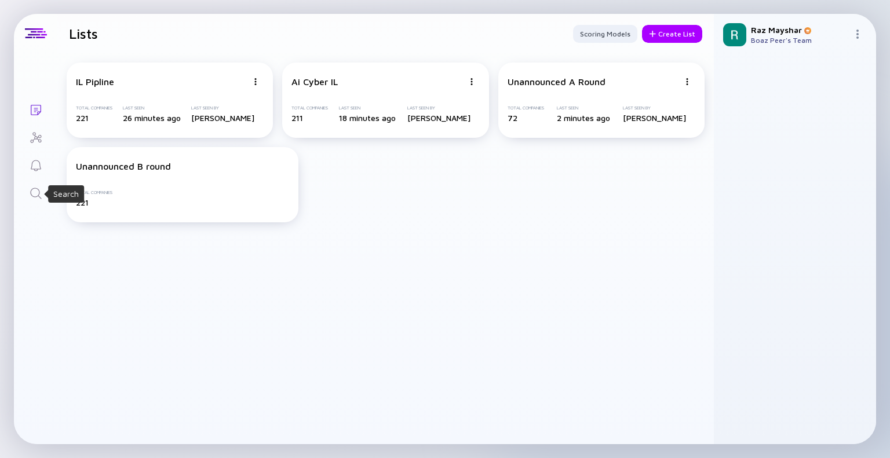
click at [39, 189] on icon "Search" at bounding box center [36, 193] width 14 height 14
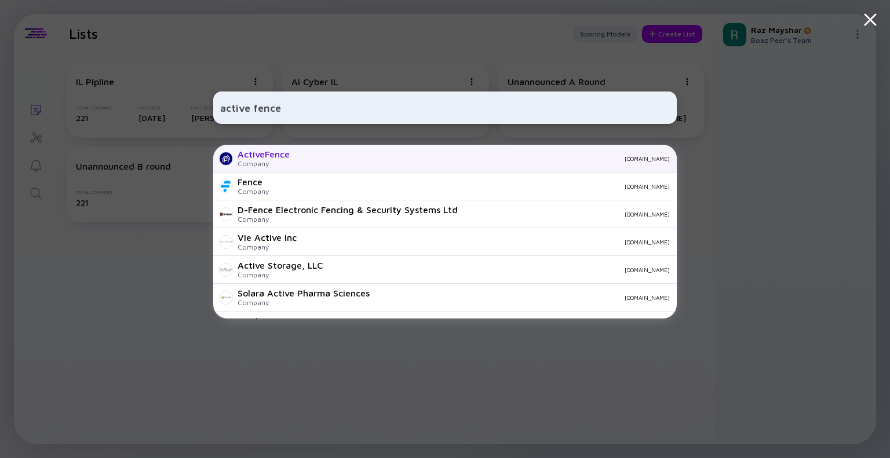
type input "active fence"
click at [315, 151] on div "ActiveFence Company [DOMAIN_NAME]" at bounding box center [444, 159] width 463 height 28
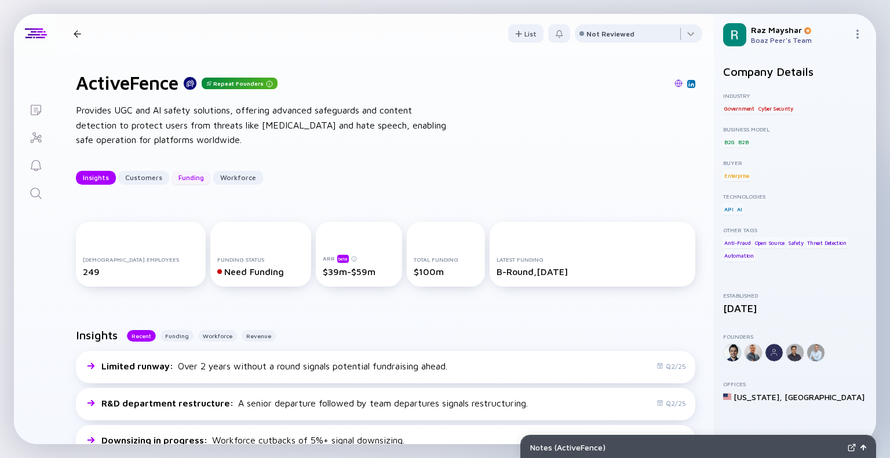
click at [185, 180] on div "Funding" at bounding box center [190, 178] width 39 height 18
click at [36, 141] on icon "Investor Map" at bounding box center [36, 138] width 14 height 14
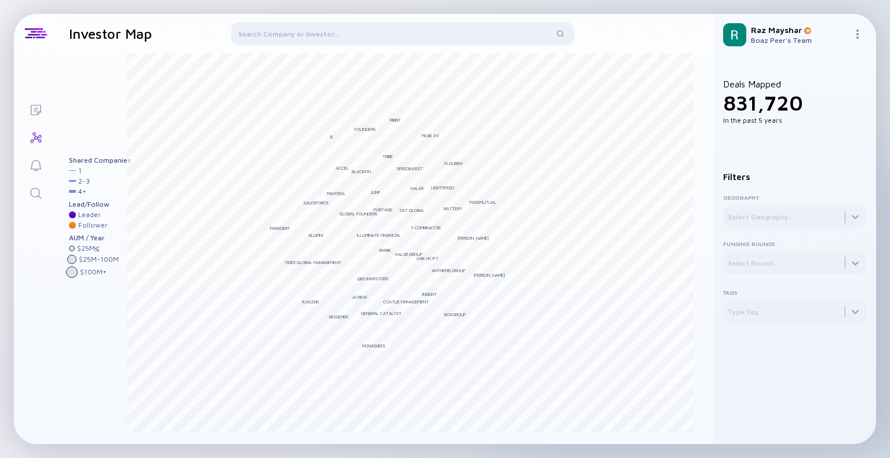
click at [317, 36] on div at bounding box center [402, 36] width 343 height 28
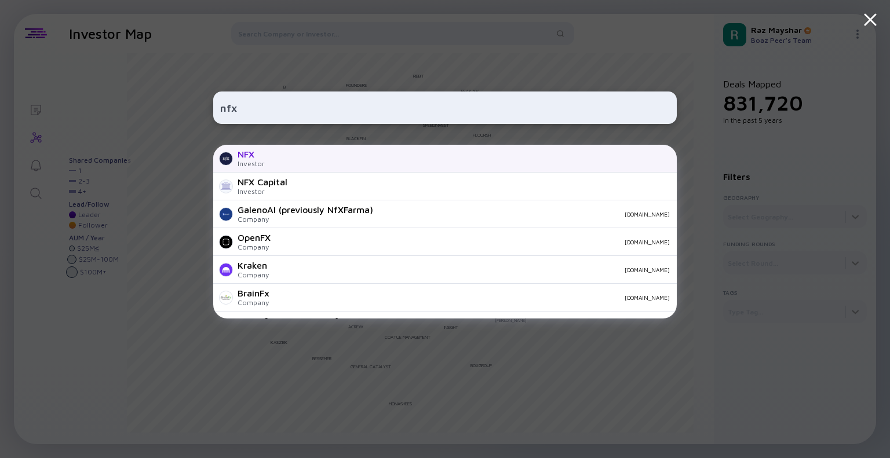
type input "nfx"
click at [327, 151] on div "NFX Investor" at bounding box center [444, 159] width 463 height 28
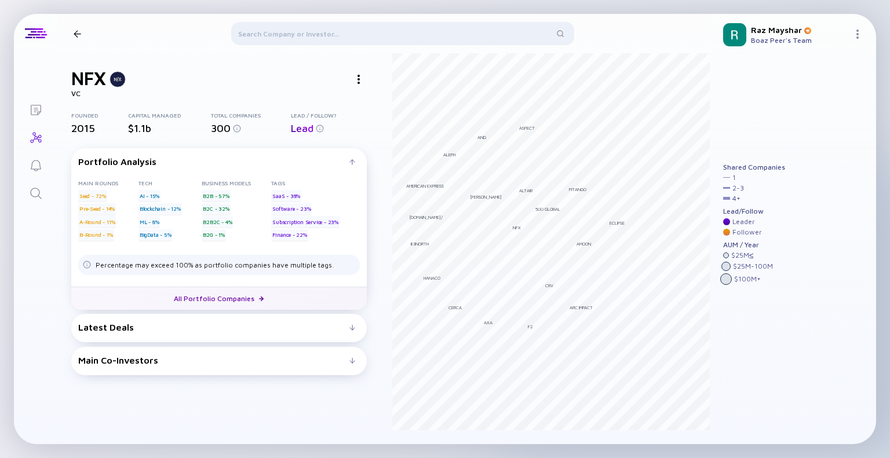
click at [259, 299] on img at bounding box center [261, 299] width 5 height 5
click at [155, 327] on div "Latest Deals" at bounding box center [213, 327] width 271 height 10
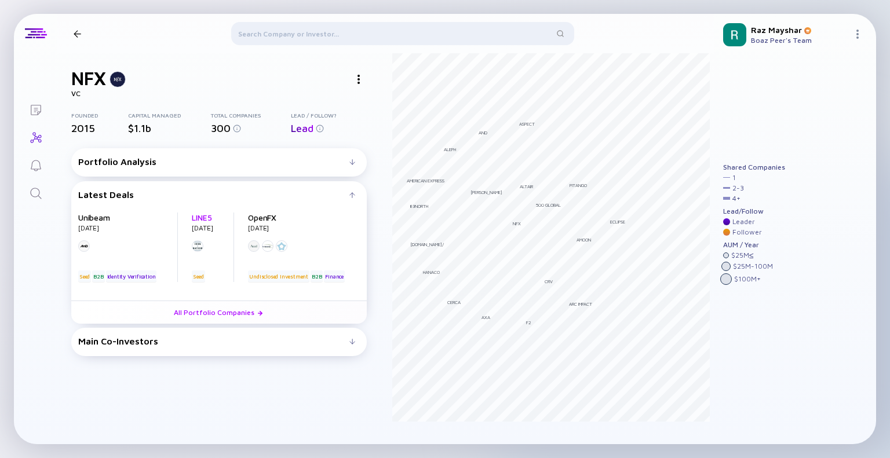
click at [207, 220] on link "LINE5" at bounding box center [202, 218] width 20 height 10
click at [213, 324] on link "All Portfolio Companies" at bounding box center [218, 312] width 295 height 23
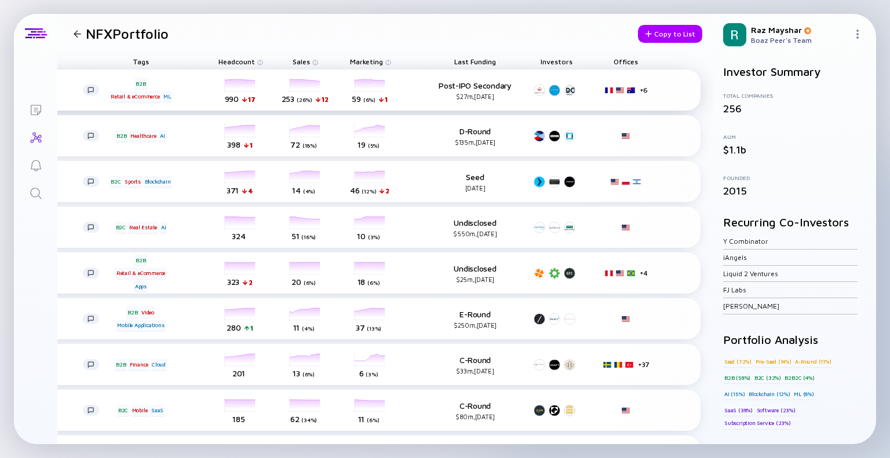
scroll to position [0, 193]
click at [466, 64] on span "Last Funding" at bounding box center [474, 61] width 42 height 9
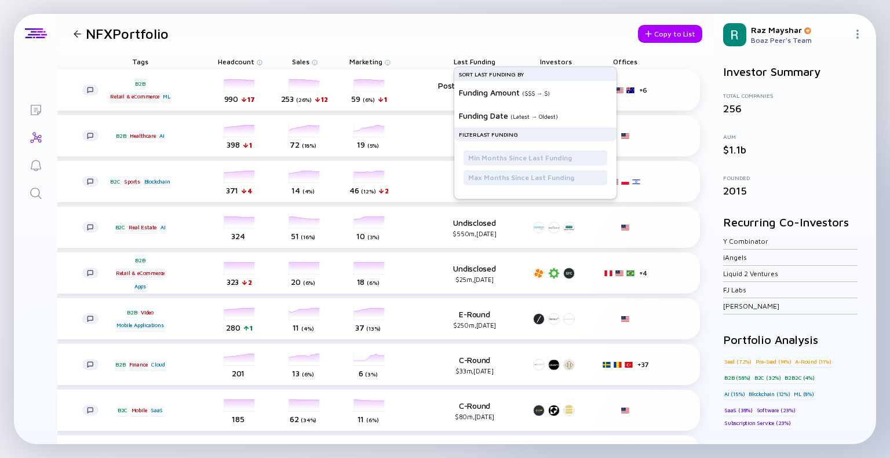
click at [493, 74] on div "Sort Last Funding by" at bounding box center [535, 74] width 162 height 14
click at [496, 97] on div "Funding Amount ( $$$ → $ )" at bounding box center [531, 92] width 144 height 23
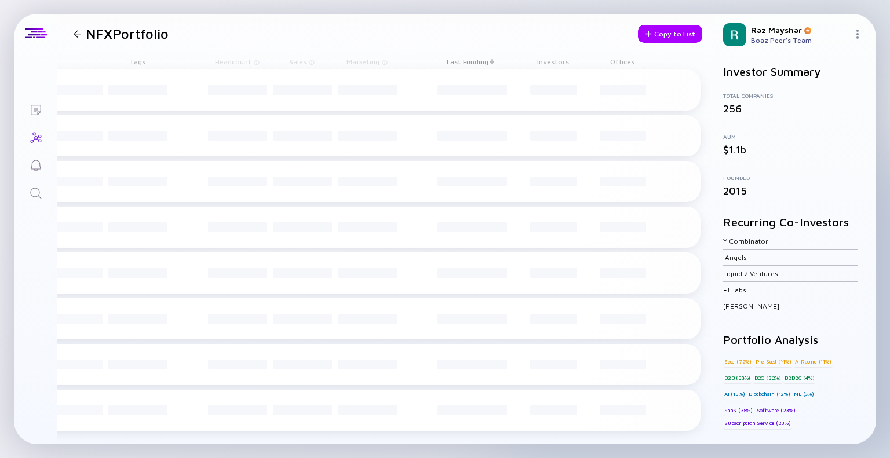
scroll to position [0, 180]
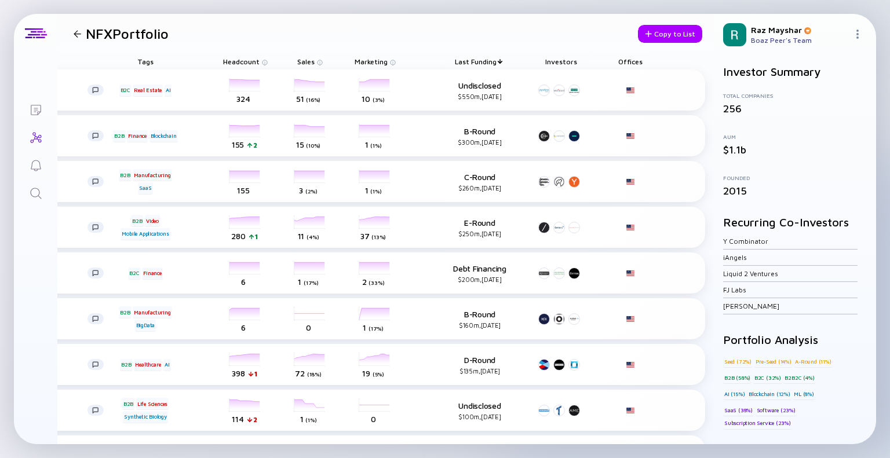
click at [495, 60] on span "Last Funding" at bounding box center [476, 61] width 42 height 9
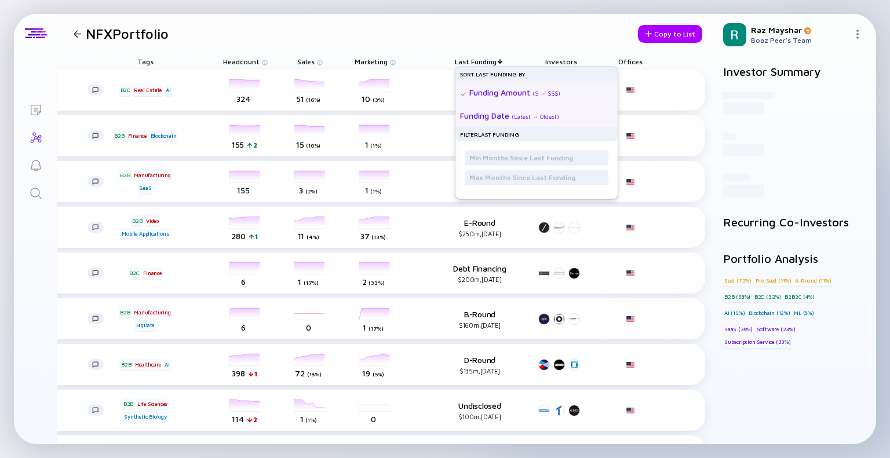
click at [523, 115] on div "( Latest → Oldest )" at bounding box center [534, 116] width 47 height 7
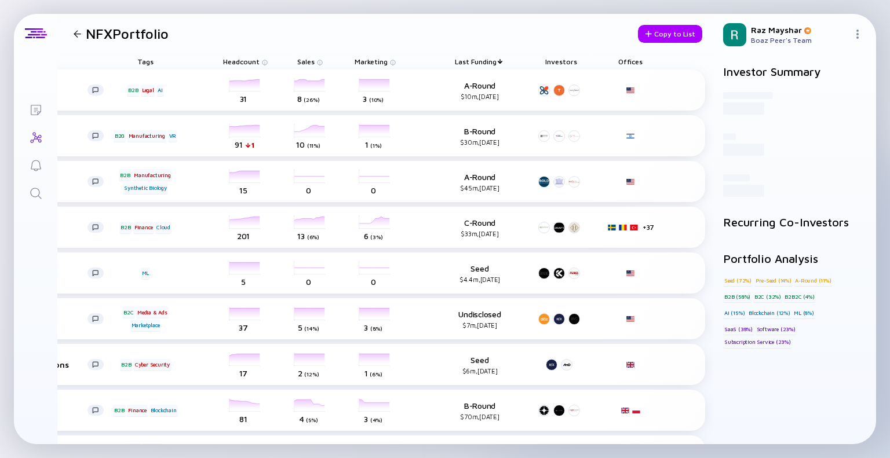
click at [503, 61] on div at bounding box center [503, 61] width 1 height 0
click at [490, 63] on span "Last Funding" at bounding box center [476, 61] width 42 height 9
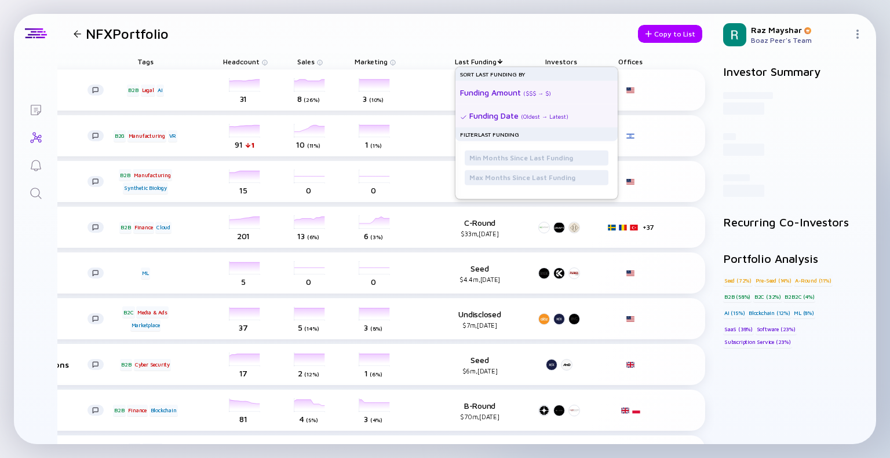
click at [507, 91] on div "Funding Amount" at bounding box center [490, 92] width 61 height 10
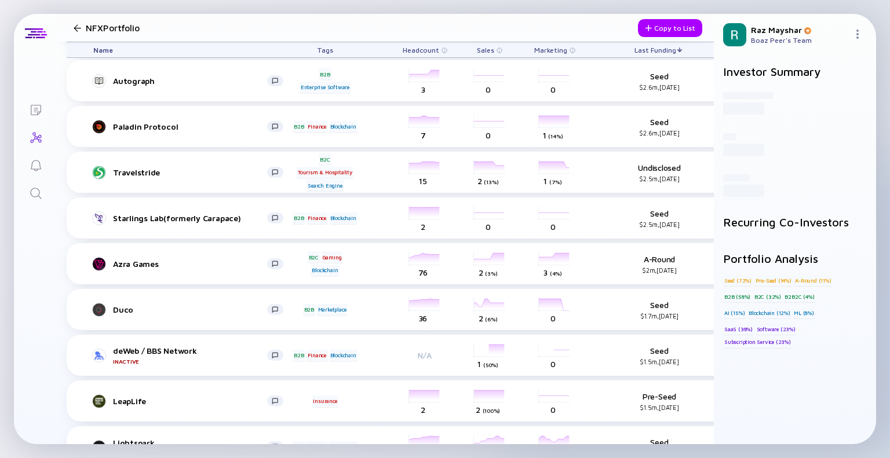
scroll to position [7422, 0]
click at [324, 44] on div "Tags" at bounding box center [324, 49] width 65 height 15
click at [324, 50] on div "Tags" at bounding box center [324, 49] width 65 height 15
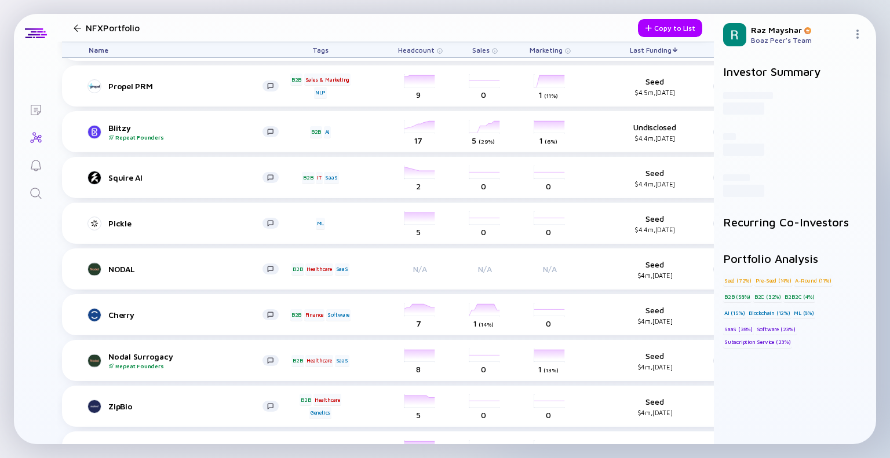
scroll to position [6366, 5]
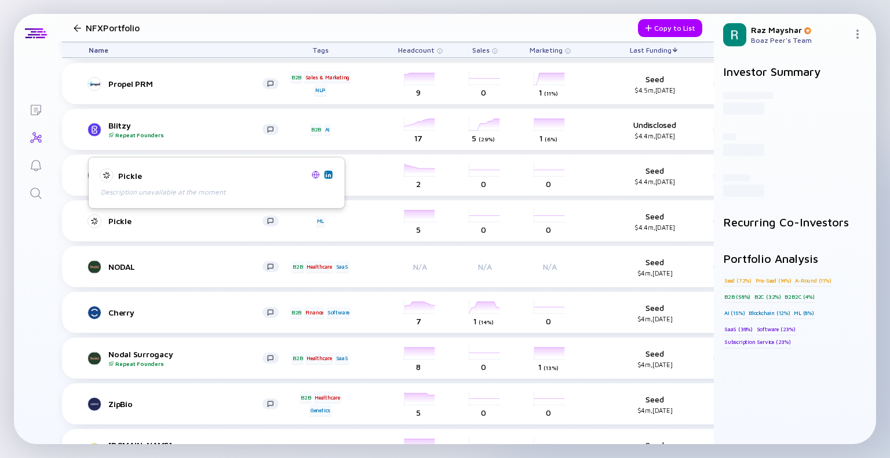
click at [315, 174] on img at bounding box center [316, 174] width 8 height 8
click at [330, 173] on img at bounding box center [328, 174] width 6 height 6
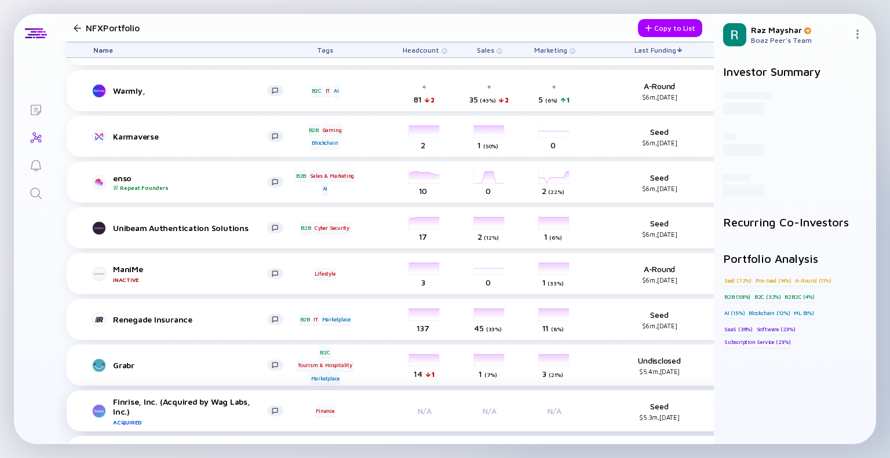
scroll to position [5488, 0]
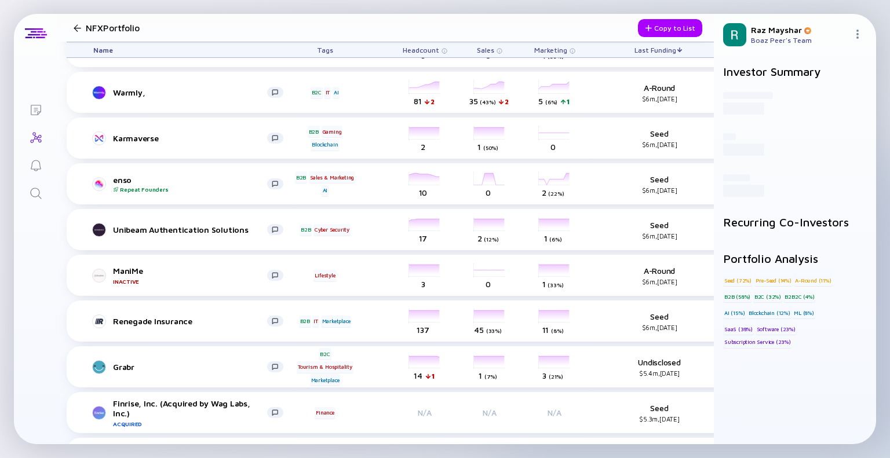
click at [675, 50] on span "Last Funding" at bounding box center [655, 50] width 42 height 9
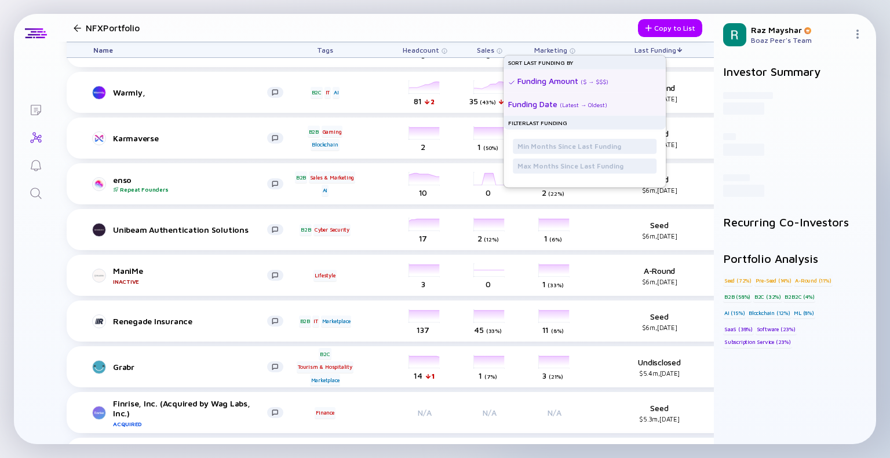
click at [612, 100] on div "Funding Date ( Latest → Oldest )" at bounding box center [580, 103] width 144 height 23
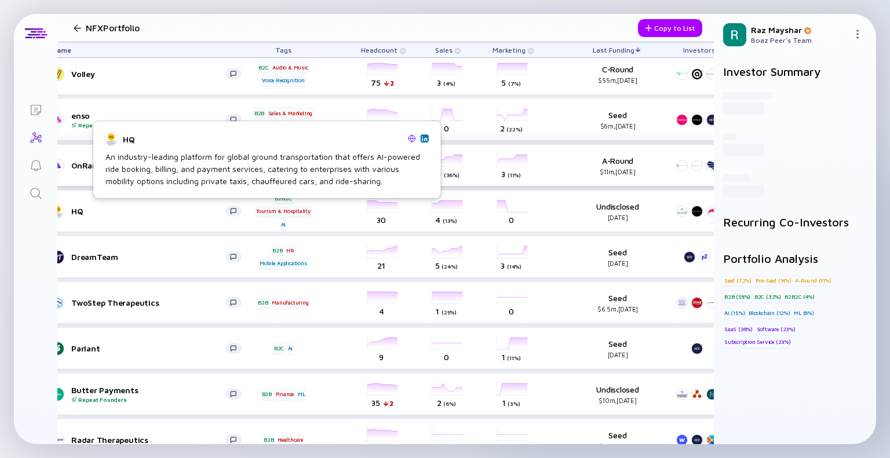
scroll to position [2258, 0]
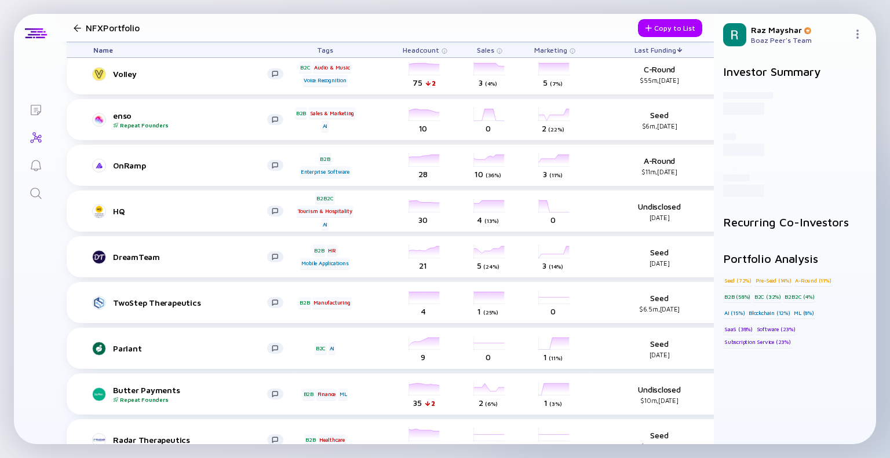
click at [78, 25] on div at bounding box center [78, 28] width 8 height 8
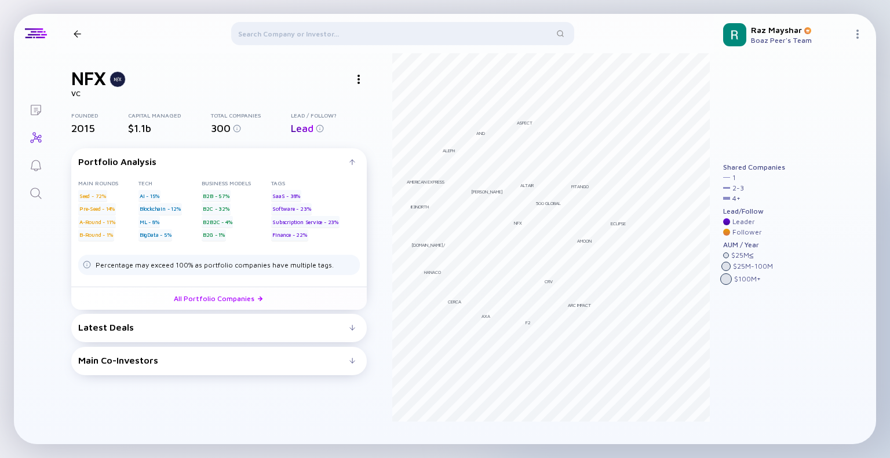
click at [72, 34] on div at bounding box center [77, 34] width 17 height 8
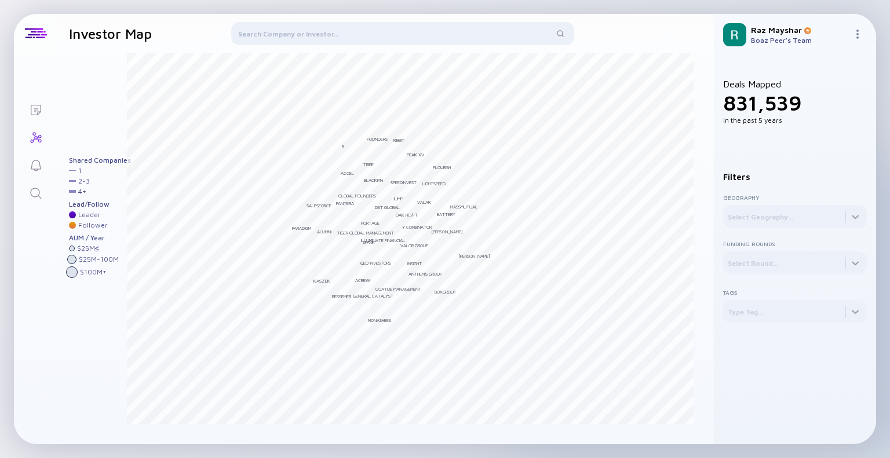
click at [299, 41] on div at bounding box center [402, 36] width 343 height 28
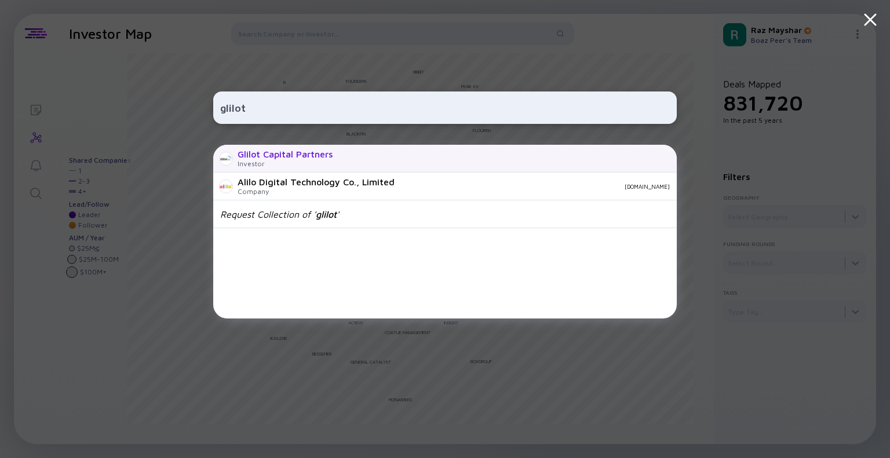
type input "glilot"
click at [309, 158] on div "Glilot Capital Partners" at bounding box center [284, 154] width 95 height 10
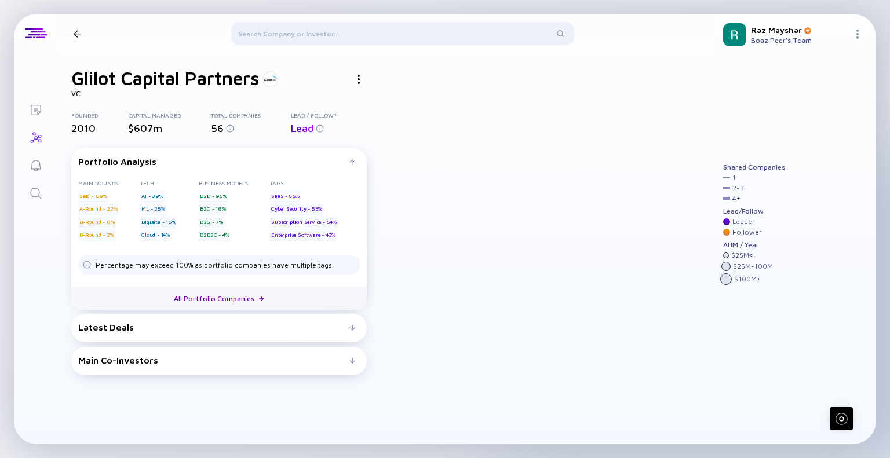
click at [250, 296] on link "All Portfolio Companies" at bounding box center [218, 298] width 295 height 23
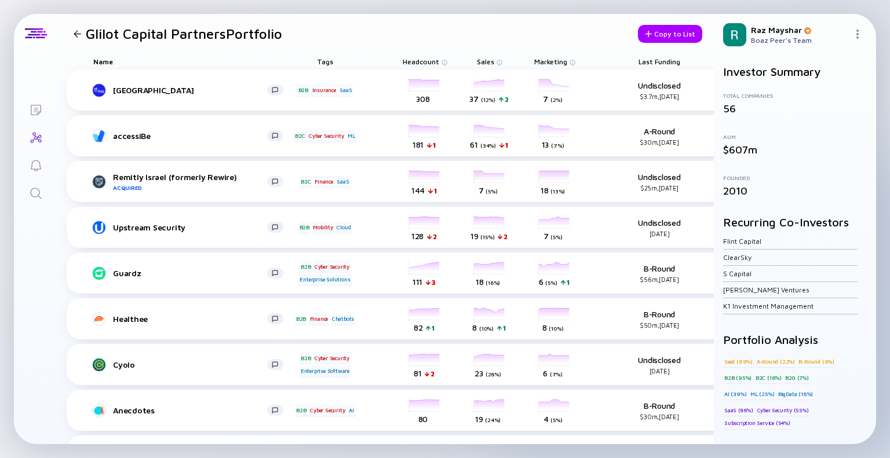
click at [665, 60] on span "Last Funding" at bounding box center [659, 61] width 42 height 9
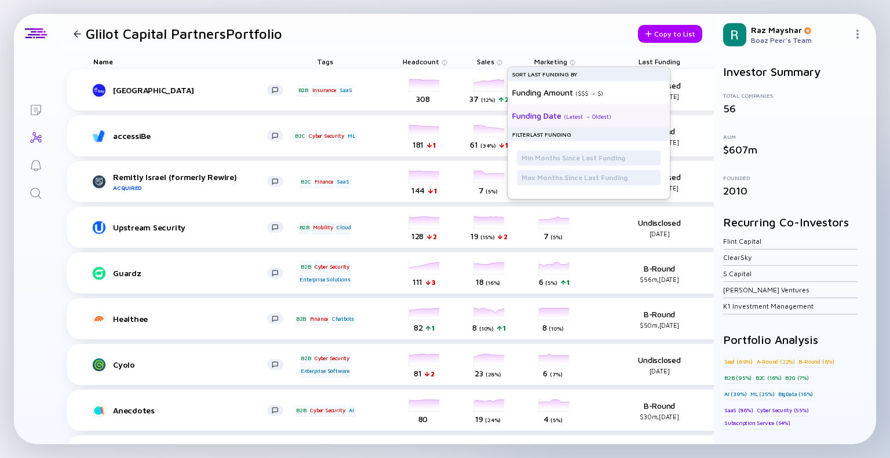
click at [616, 118] on div "Funding Date ( Latest → Oldest )" at bounding box center [584, 115] width 144 height 23
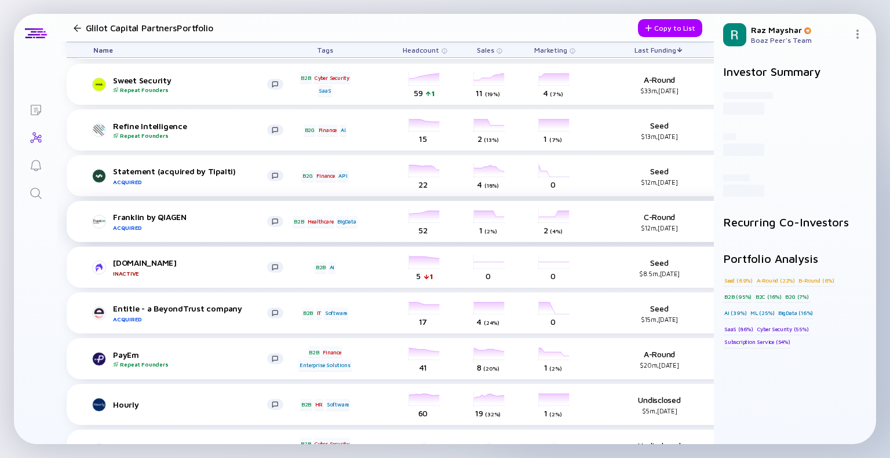
scroll to position [832, 0]
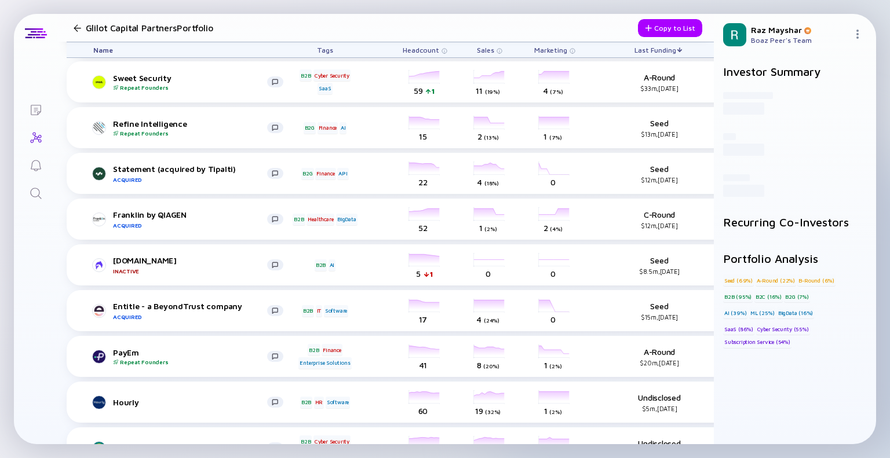
click at [76, 34] on div "Glilot Capital Partners Portfolio" at bounding box center [175, 28] width 213 height 16
click at [76, 29] on div at bounding box center [78, 28] width 8 height 8
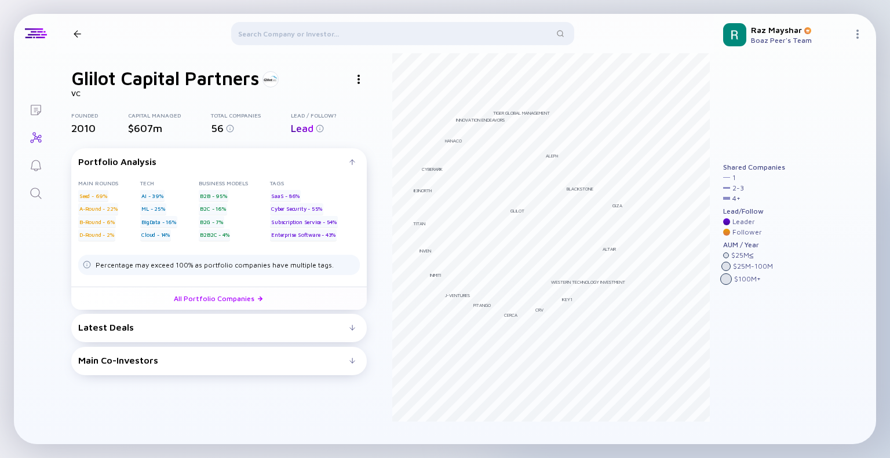
click at [76, 27] on header at bounding box center [385, 33] width 656 height 39
click at [77, 36] on div at bounding box center [78, 34] width 8 height 8
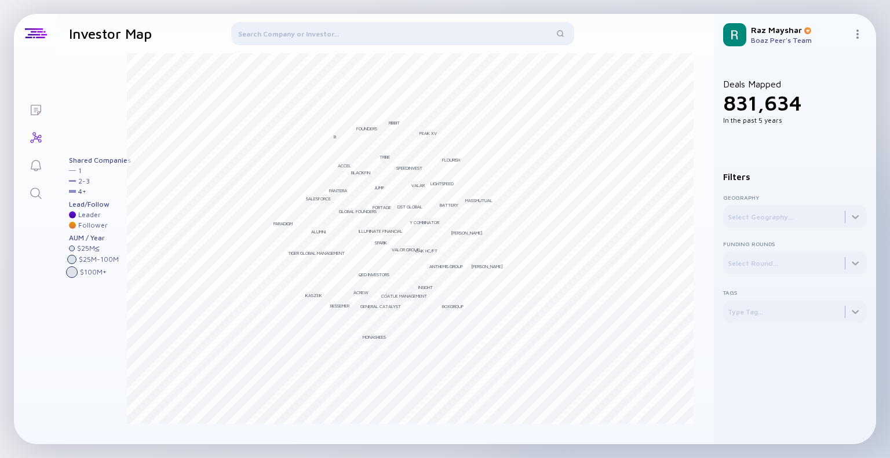
click at [303, 37] on div at bounding box center [402, 36] width 343 height 28
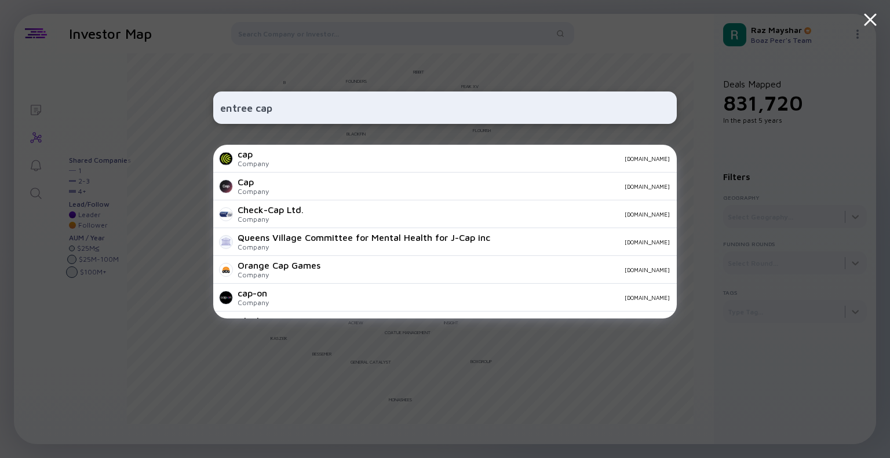
type input "entree ca"
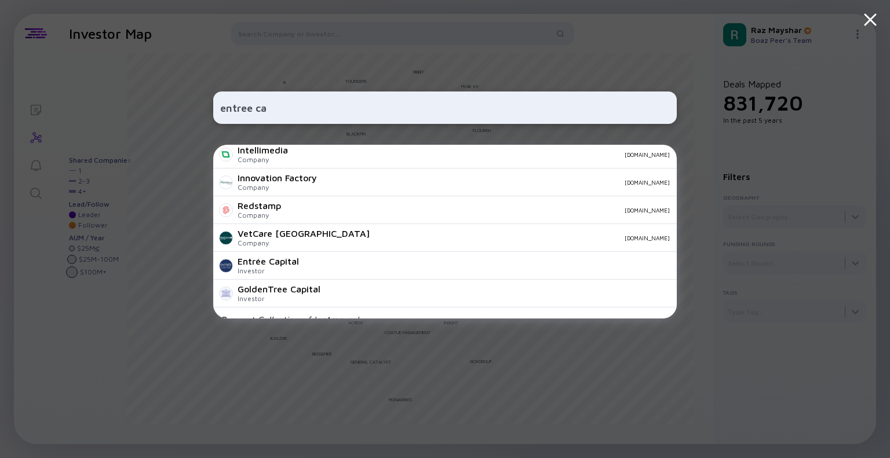
scroll to position [463, 0]
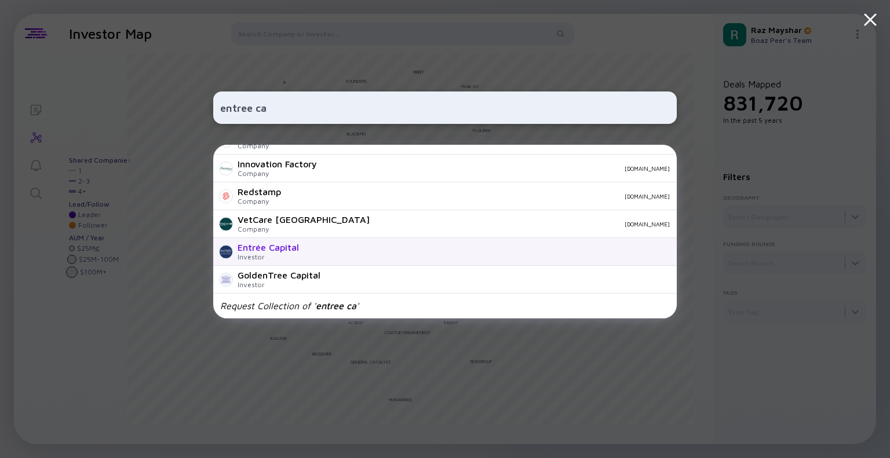
click at [323, 240] on div "Entrée Capital Investor" at bounding box center [444, 252] width 463 height 28
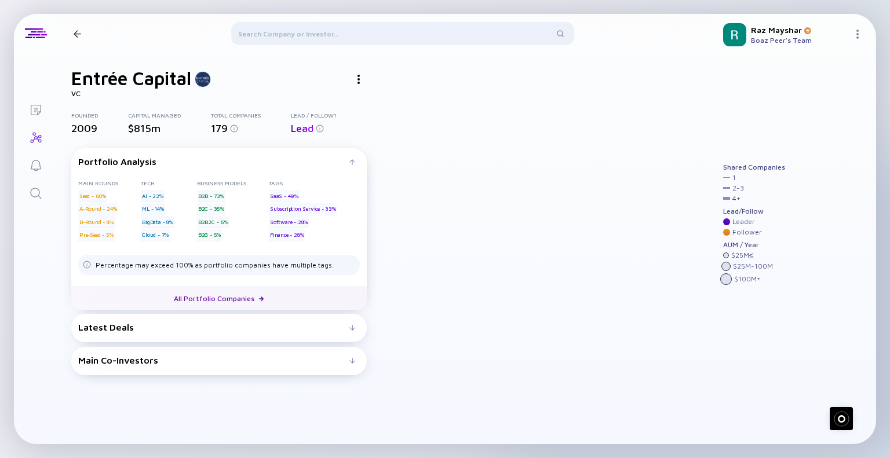
click at [214, 296] on link "All Portfolio Companies" at bounding box center [218, 298] width 295 height 23
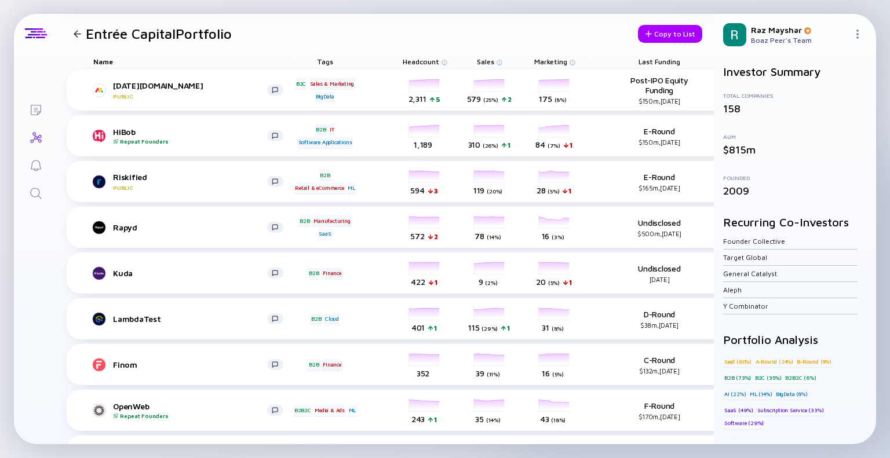
click at [648, 57] on span "Last Funding" at bounding box center [659, 61] width 42 height 9
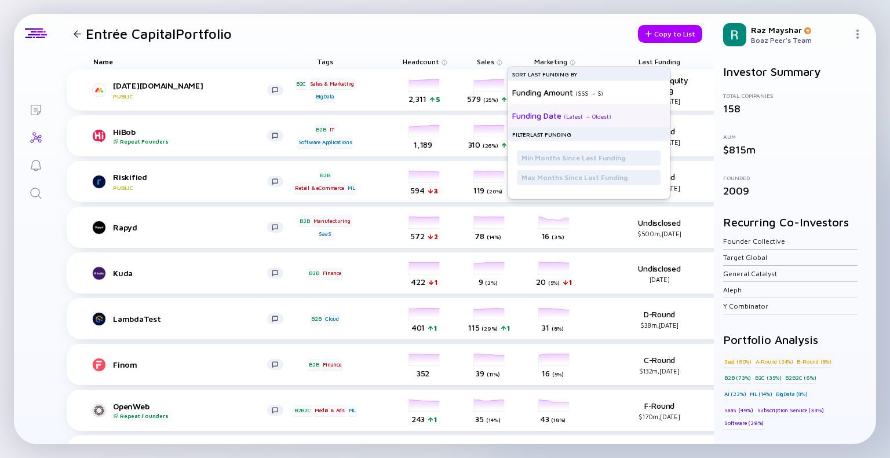
click at [615, 113] on div "Funding Date ( Latest → Oldest )" at bounding box center [584, 115] width 144 height 23
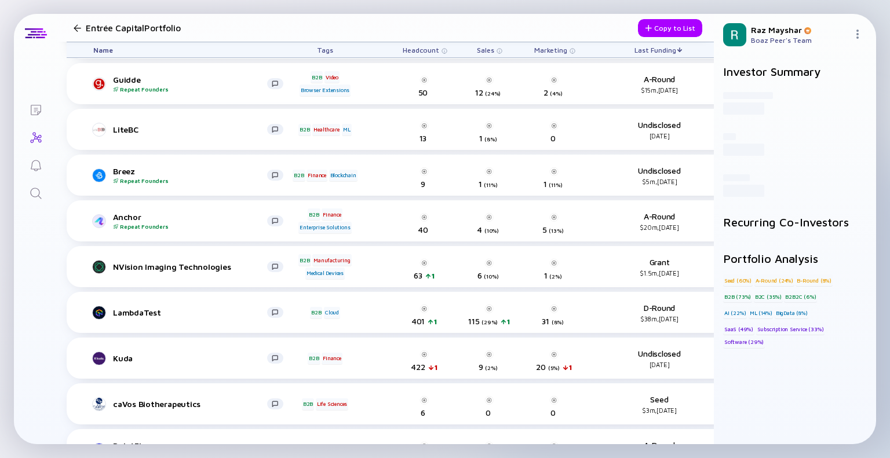
scroll to position [731, 0]
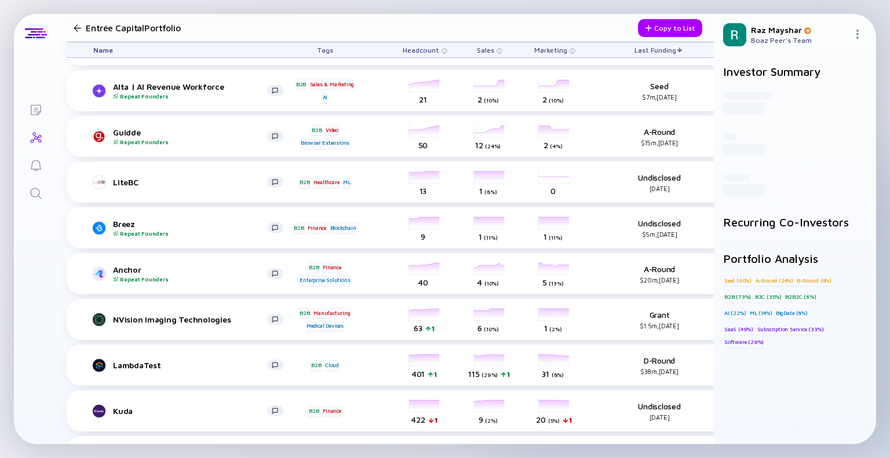
click at [76, 27] on div at bounding box center [78, 28] width 8 height 8
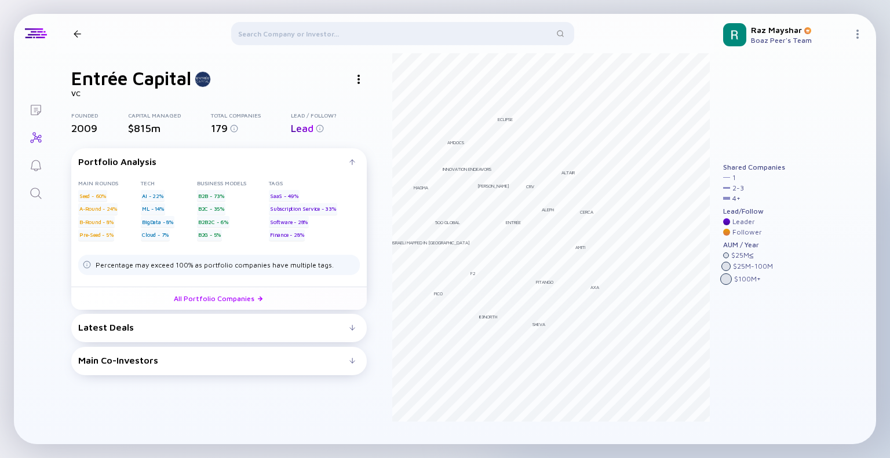
click at [265, 30] on div at bounding box center [402, 36] width 343 height 28
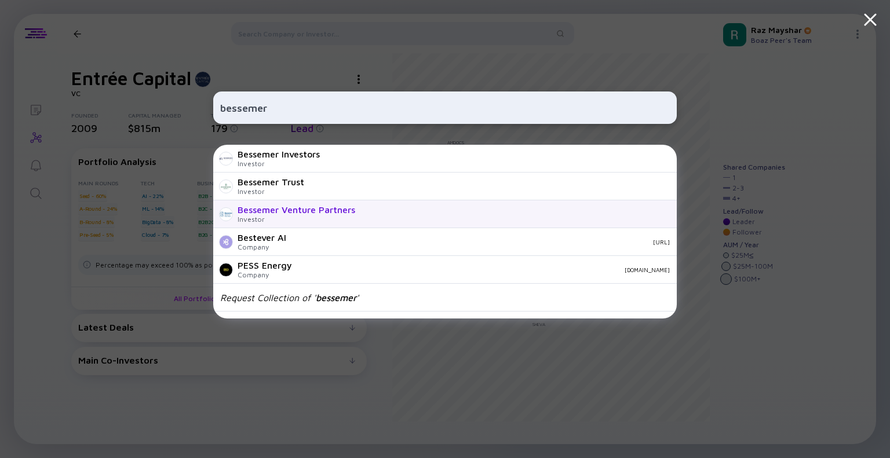
type input "bessemer"
click at [311, 202] on div "Bessemer Venture Partners Investor" at bounding box center [444, 214] width 463 height 28
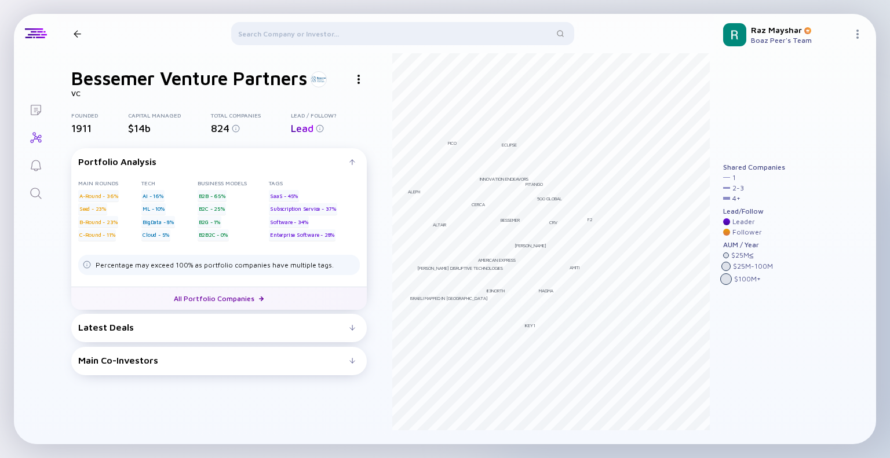
click at [220, 298] on link "All Portfolio Companies" at bounding box center [218, 298] width 295 height 23
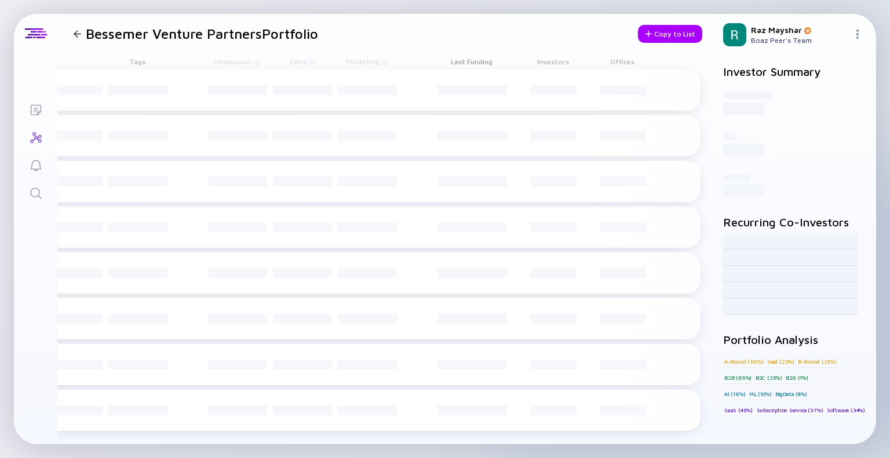
scroll to position [0, 180]
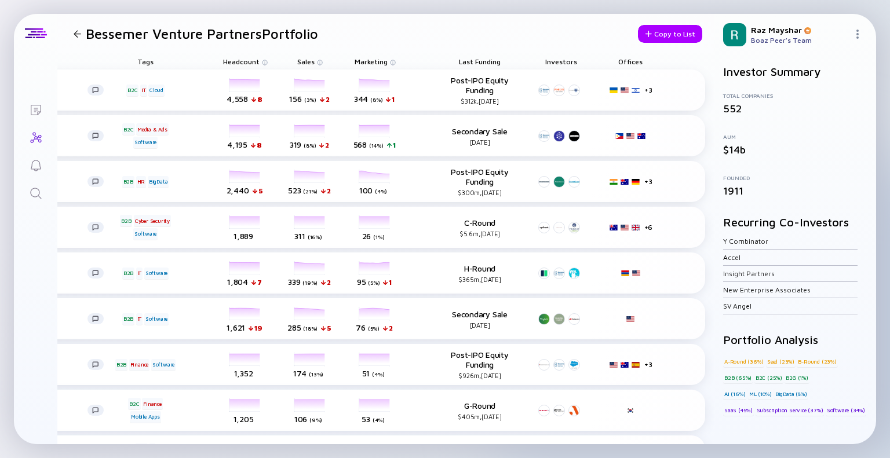
click at [630, 64] on div "Offices" at bounding box center [630, 61] width 52 height 16
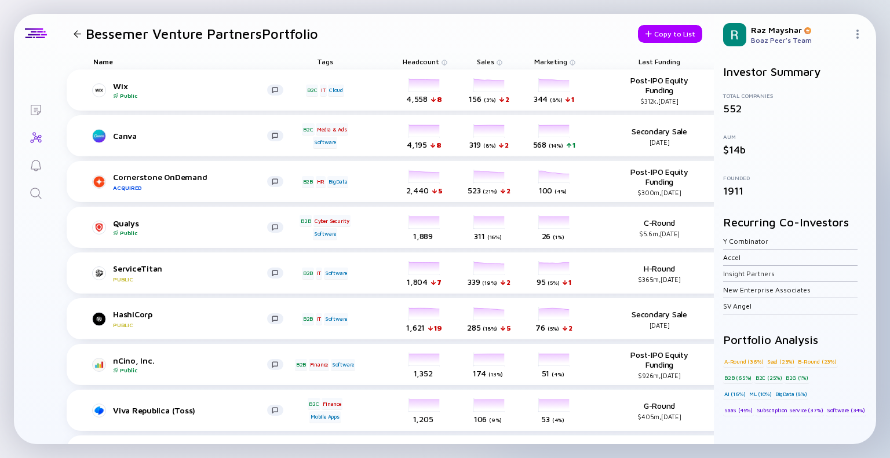
click at [667, 53] on div "Last Funding" at bounding box center [658, 61] width 75 height 16
click at [665, 59] on span "Last Funding" at bounding box center [659, 61] width 42 height 9
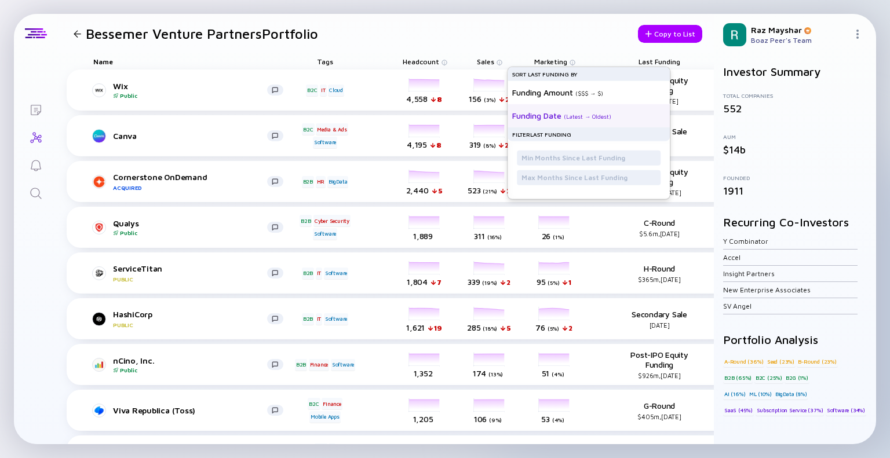
click at [621, 118] on div "Funding Date ( Latest → Oldest )" at bounding box center [584, 115] width 144 height 23
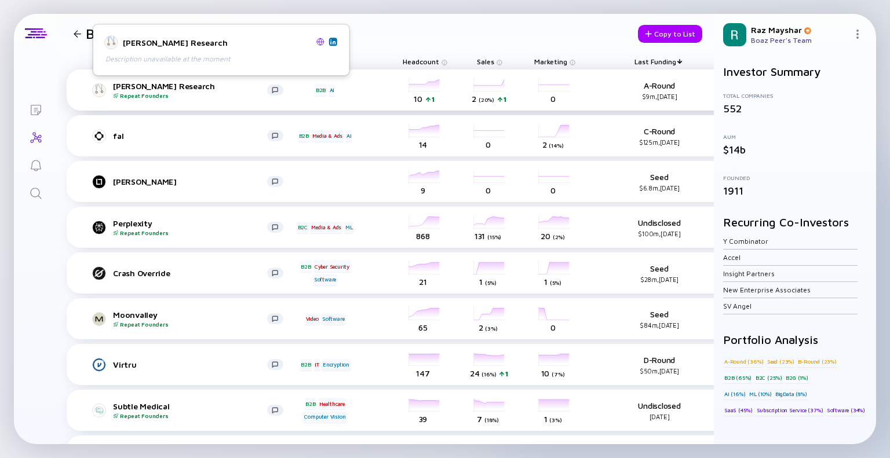
click at [155, 82] on div "[PERSON_NAME] Research Repeat Founders" at bounding box center [190, 90] width 154 height 18
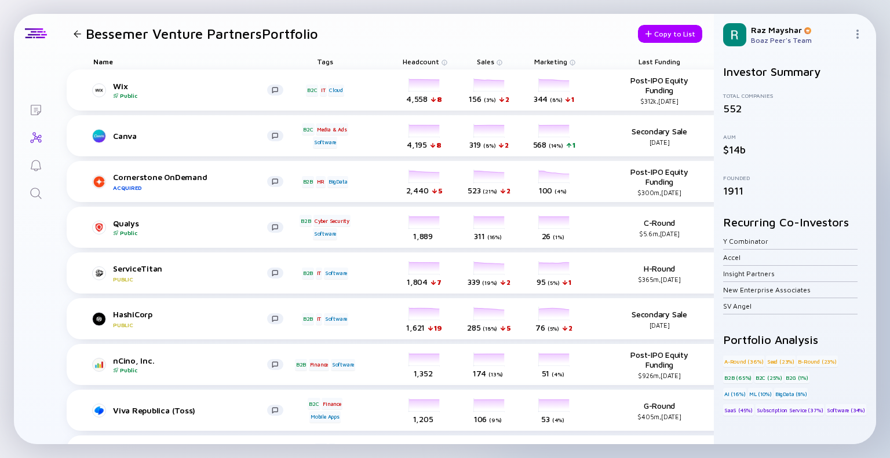
click at [662, 65] on span "Last Funding" at bounding box center [659, 61] width 42 height 9
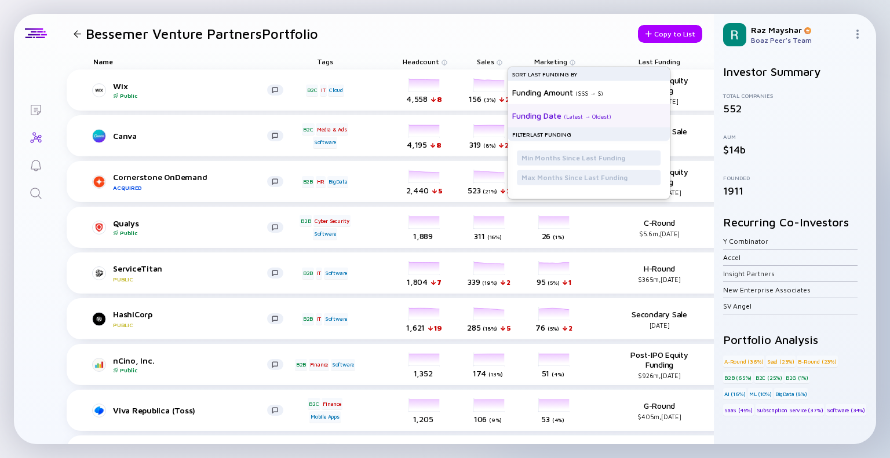
click at [620, 113] on div "Funding Date ( Latest → Oldest )" at bounding box center [584, 115] width 144 height 23
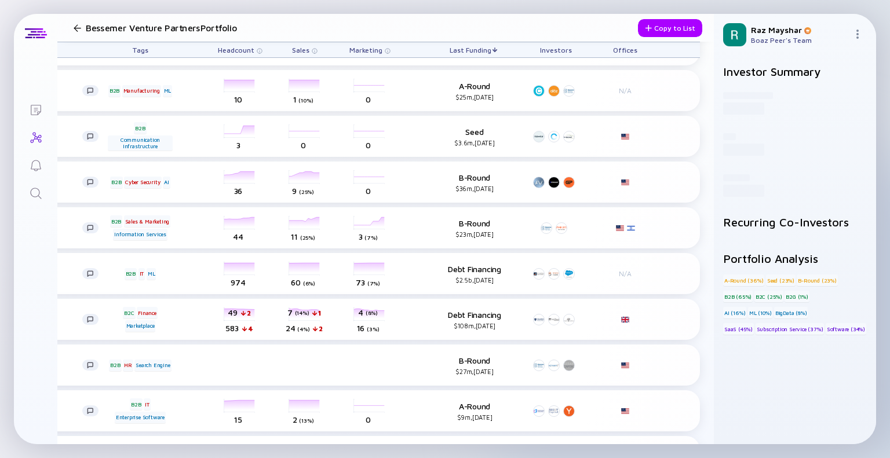
scroll to position [1601, 0]
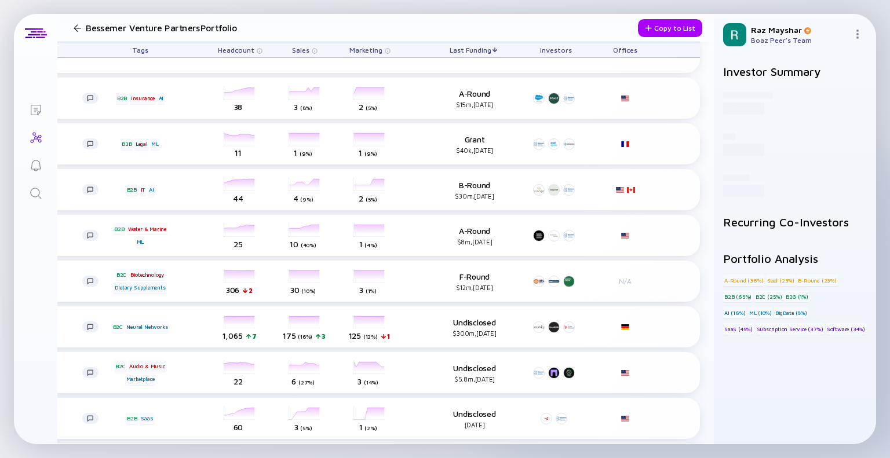
scroll to position [5624, 193]
